Goal: Task Accomplishment & Management: Use online tool/utility

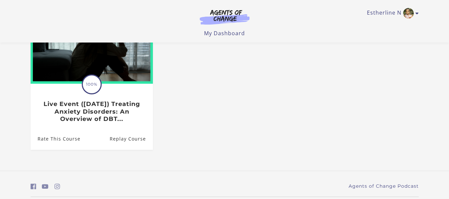
scroll to position [121, 0]
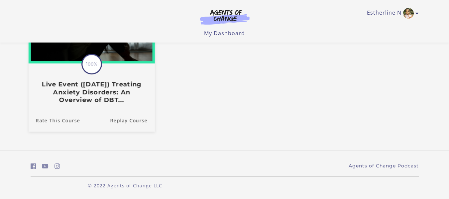
click at [92, 90] on h3 "Live Event ([DATE]) Treating Anxiety Disorders: An Overview of DBT..." at bounding box center [92, 92] width 112 height 23
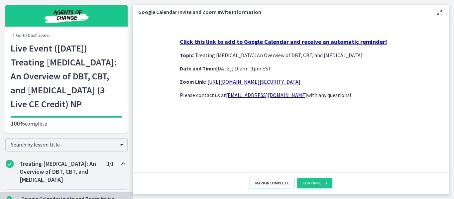
click at [272, 82] on link "[URL][DOMAIN_NAME][SECURITY_DATA]" at bounding box center [254, 82] width 93 height 7
